Goal: Navigation & Orientation: Find specific page/section

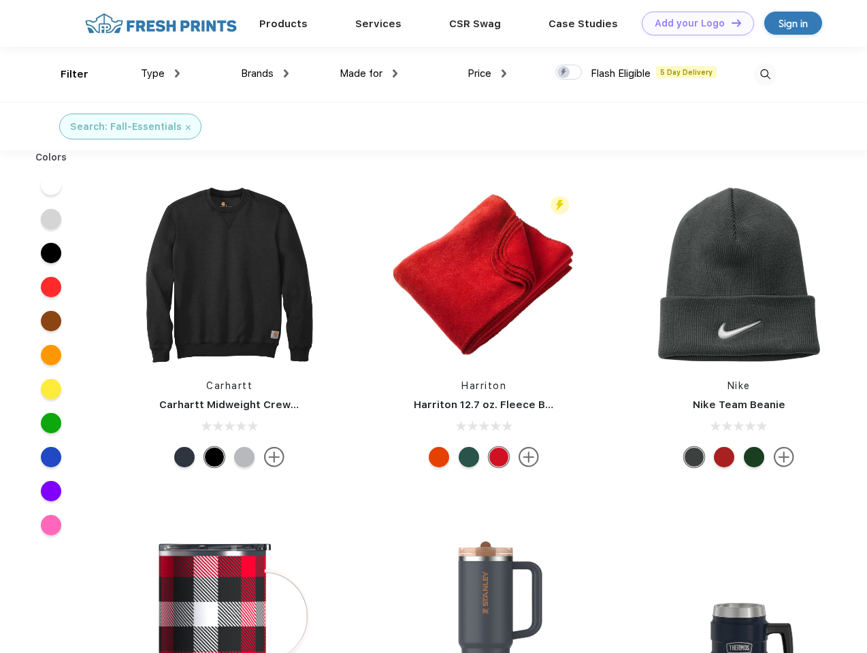
click at [693, 23] on link "Add your Logo Design Tool" at bounding box center [698, 24] width 112 height 24
click at [0, 0] on div "Design Tool" at bounding box center [0, 0] width 0 height 0
click at [730, 22] on link "Add your Logo Design Tool" at bounding box center [698, 24] width 112 height 24
click at [65, 74] on div "Filter" at bounding box center [75, 75] width 28 height 16
click at [161, 73] on span "Type" at bounding box center [153, 73] width 24 height 12
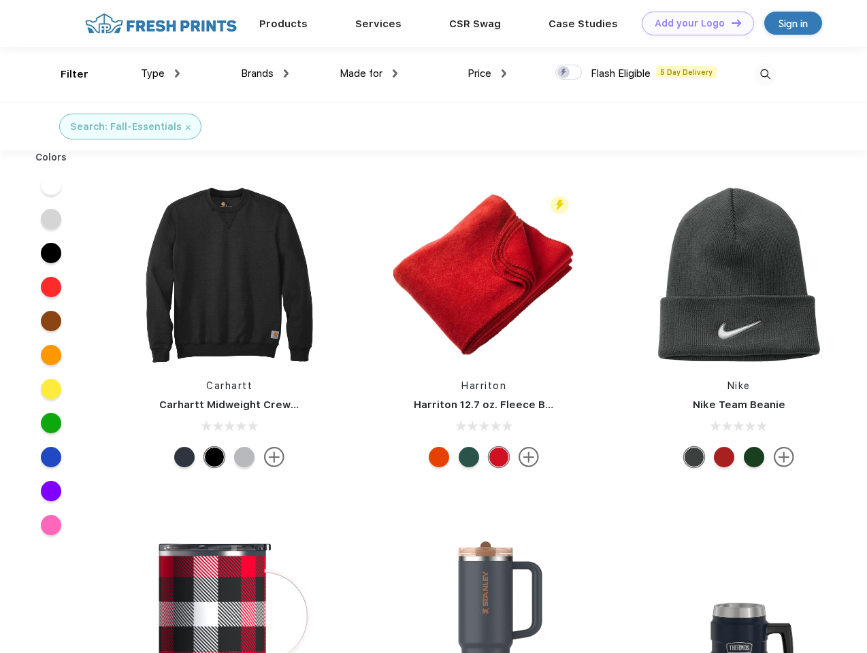
click at [265, 73] on span "Brands" at bounding box center [257, 73] width 33 height 12
click at [369, 73] on span "Made for" at bounding box center [361, 73] width 43 height 12
click at [487, 73] on span "Price" at bounding box center [480, 73] width 24 height 12
click at [569, 73] on div at bounding box center [568, 72] width 27 height 15
click at [564, 73] on input "checkbox" at bounding box center [559, 68] width 9 height 9
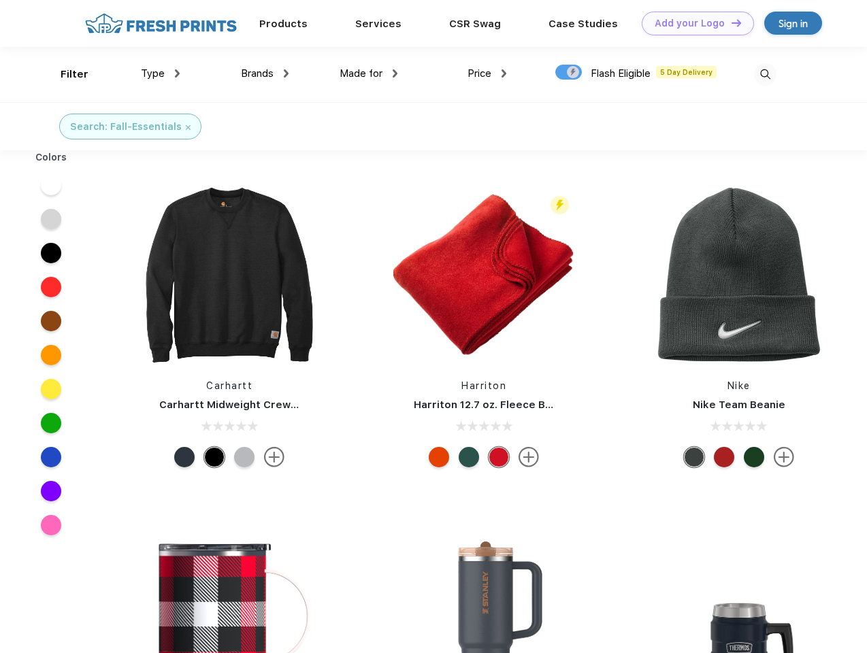
click at [765, 74] on img at bounding box center [765, 74] width 22 height 22
